Goal: Task Accomplishment & Management: Use online tool/utility

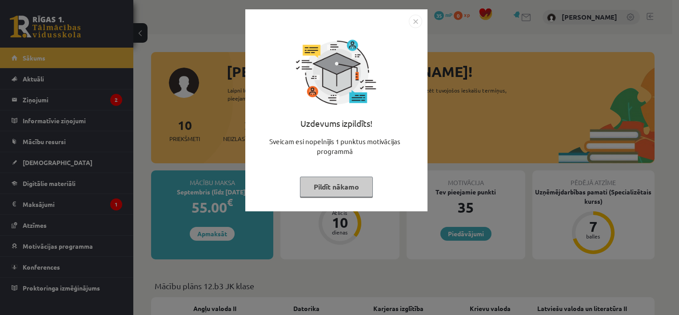
click at [347, 188] on button "Pildīt nākamo" at bounding box center [336, 186] width 73 height 20
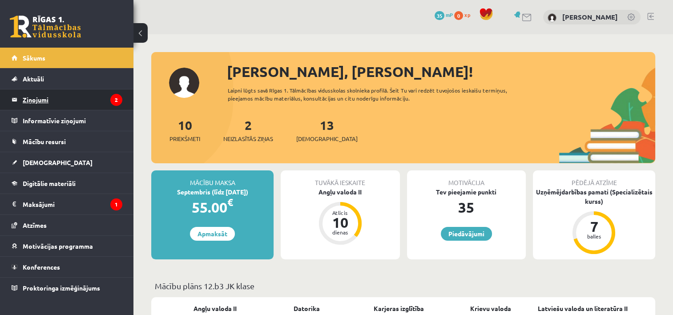
click at [76, 89] on legend "Ziņojumi 2" at bounding box center [73, 99] width 100 height 20
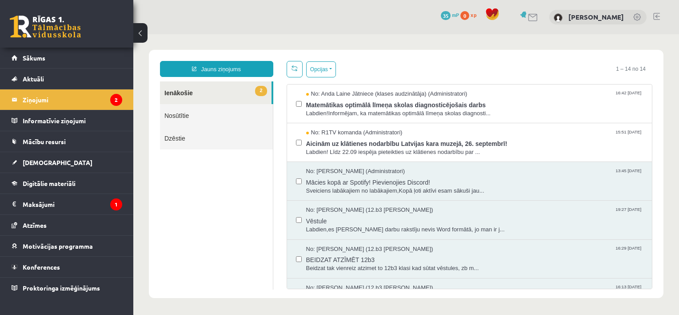
click at [51, 34] on link at bounding box center [45, 27] width 71 height 22
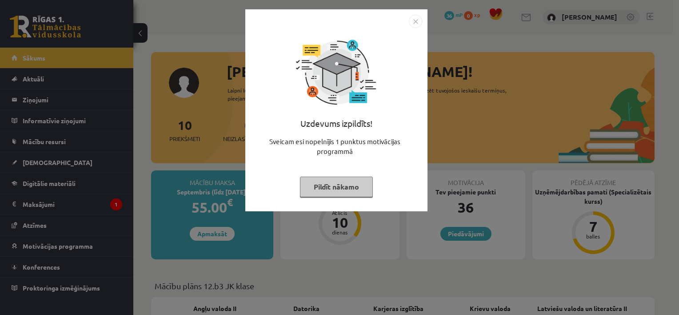
click at [359, 188] on button "Pildīt nākamo" at bounding box center [336, 186] width 73 height 20
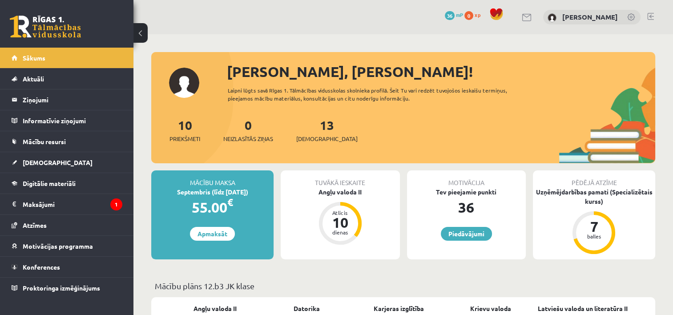
click at [326, 197] on div "Tuvākā ieskaite Angļu valoda II Atlicis 10 dienas" at bounding box center [339, 214] width 119 height 89
click at [326, 191] on div "Angļu valoda II" at bounding box center [339, 191] width 119 height 9
